Goal: Task Accomplishment & Management: Manage account settings

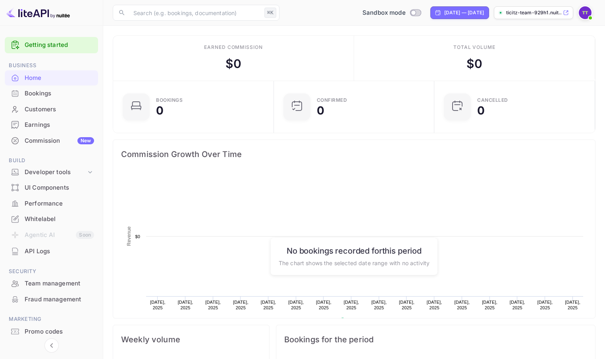
scroll to position [129, 156]
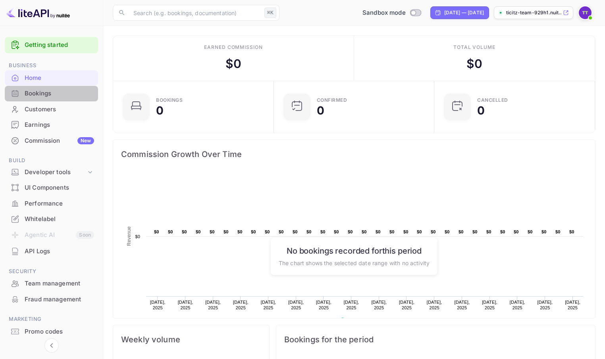
click at [28, 93] on div "Bookings" at bounding box center [59, 93] width 69 height 9
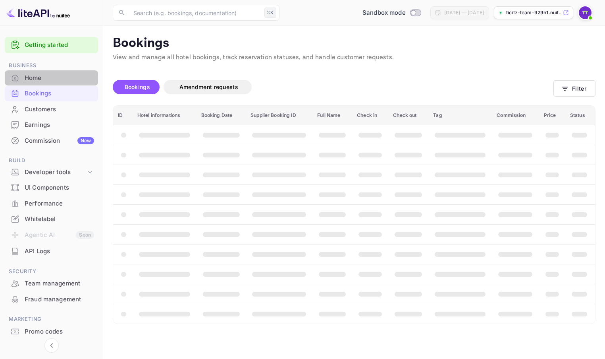
click at [27, 79] on div "Home" at bounding box center [59, 77] width 69 height 9
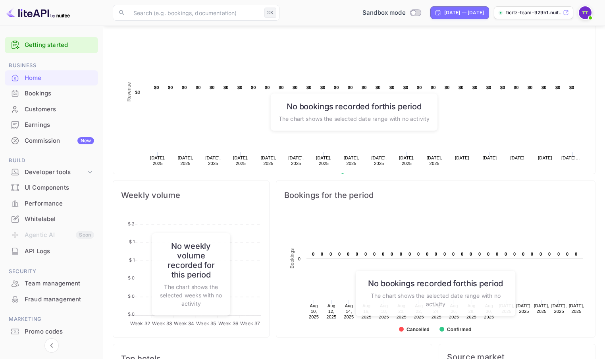
scroll to position [144, 0]
click at [582, 14] on img at bounding box center [585, 12] width 13 height 13
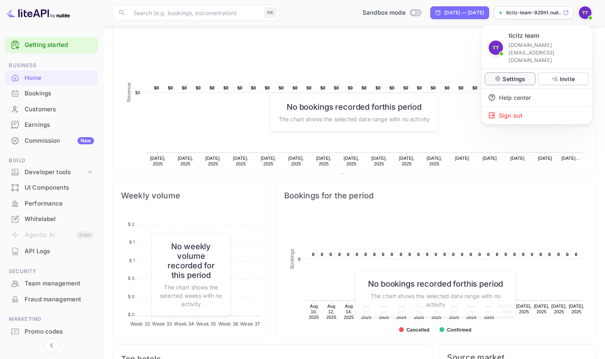
click at [517, 75] on p "Settings" at bounding box center [514, 79] width 23 height 8
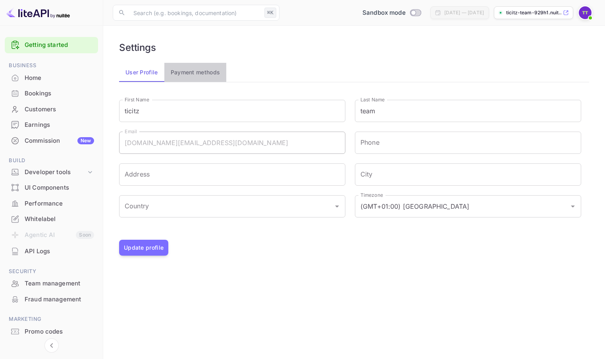
click at [210, 75] on button "Payment methods" at bounding box center [195, 72] width 62 height 19
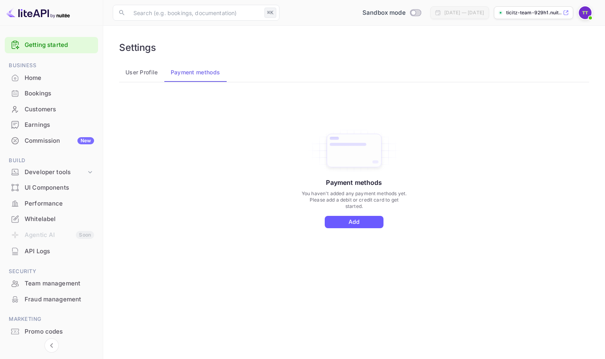
click at [362, 220] on button "Add" at bounding box center [354, 222] width 59 height 12
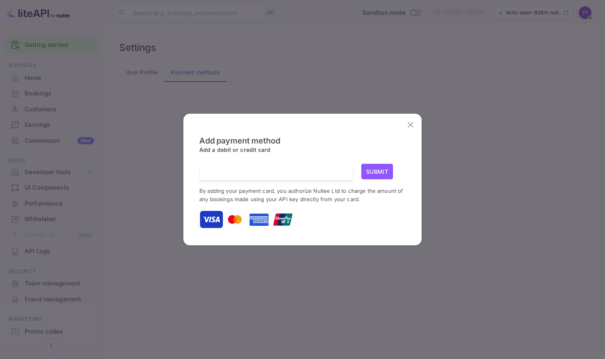
click at [285, 160] on div "Add payment method Add a debit or credit card Submit By adding your payment car…" at bounding box center [302, 182] width 206 height 93
